Goal: Transaction & Acquisition: Purchase product/service

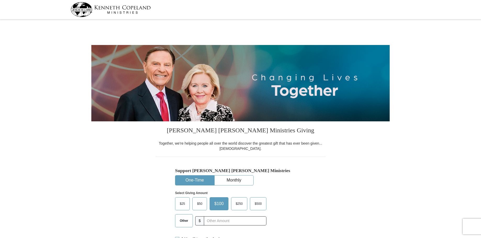
select select "NY"
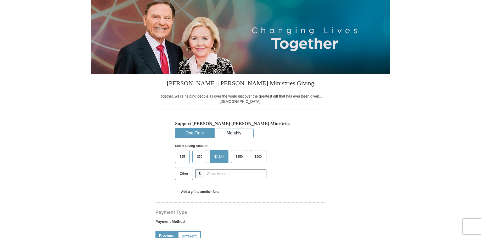
scroll to position [52, 0]
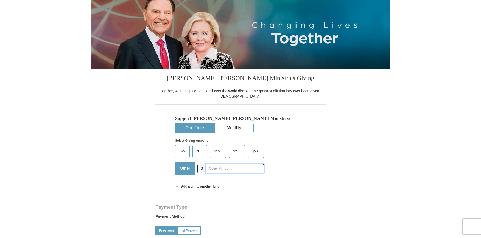
click at [214, 167] on input "text" at bounding box center [235, 168] width 58 height 9
type input "60"
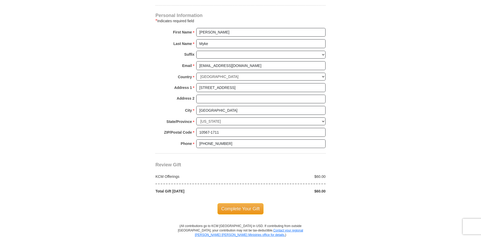
scroll to position [340, 0]
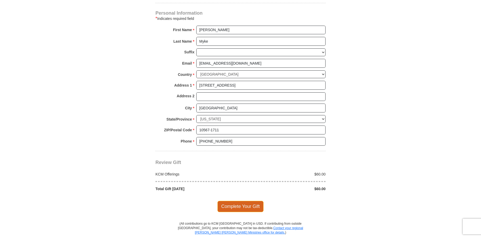
click at [233, 205] on span "Complete Your Gift" at bounding box center [240, 206] width 46 height 11
